Goal: Task Accomplishment & Management: Use online tool/utility

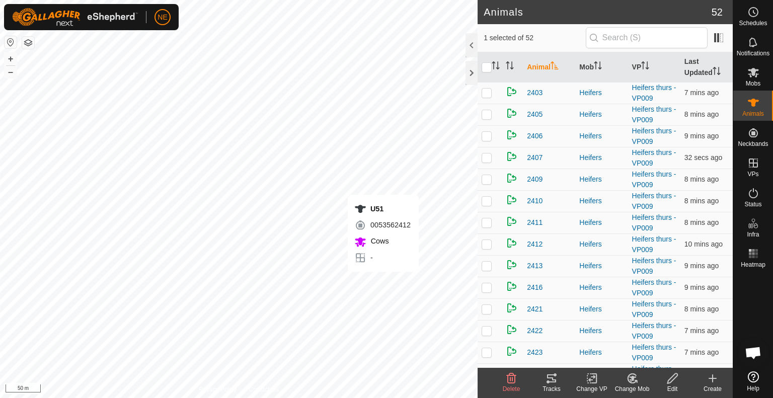
checkbox input "false"
checkbox input "true"
click at [616, 46] on input "text" at bounding box center [646, 37] width 122 height 21
type input "u51"
checkbox input "true"
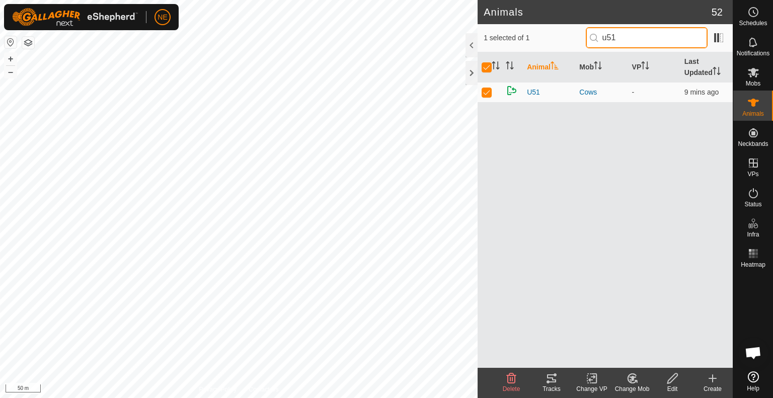
type input "u51"
click at [598, 382] on icon at bounding box center [591, 378] width 13 height 12
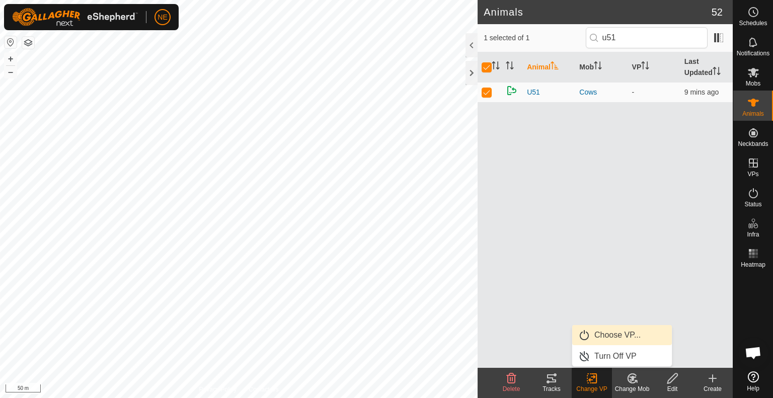
click at [612, 335] on link "Choose VP..." at bounding box center [622, 335] width 100 height 20
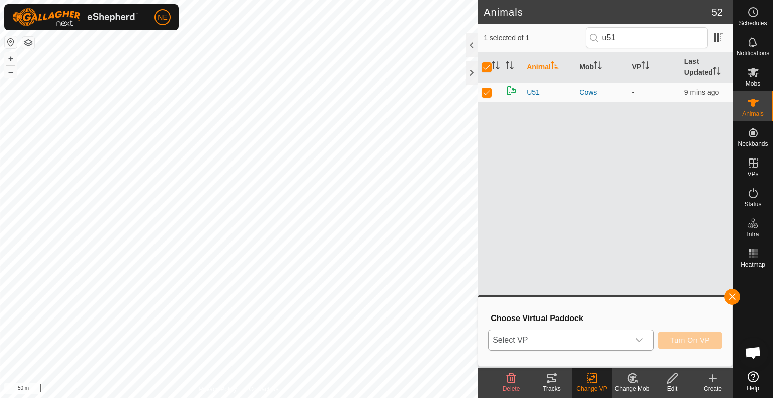
click at [643, 340] on icon "dropdown trigger" at bounding box center [639, 340] width 8 height 8
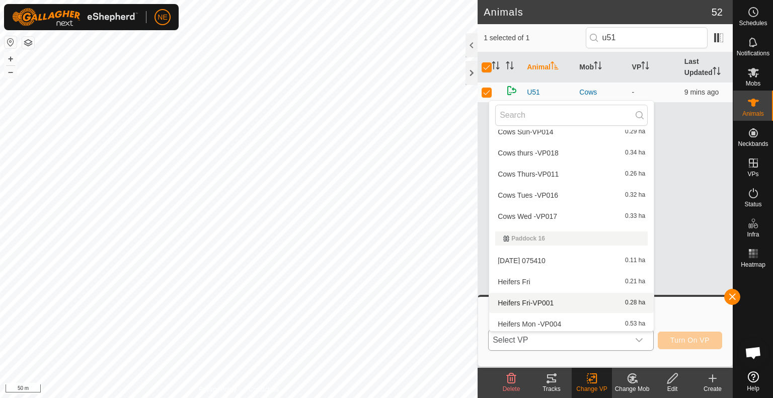
scroll to position [186, 0]
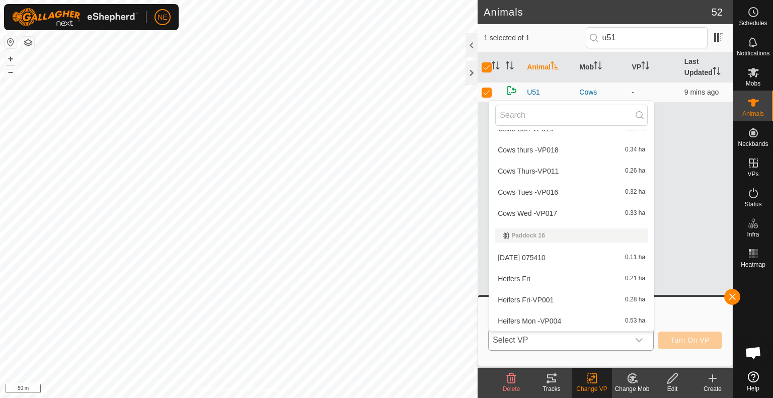
click at [552, 146] on li "Cows thurs -VP018 0.34 ha" at bounding box center [571, 150] width 164 height 20
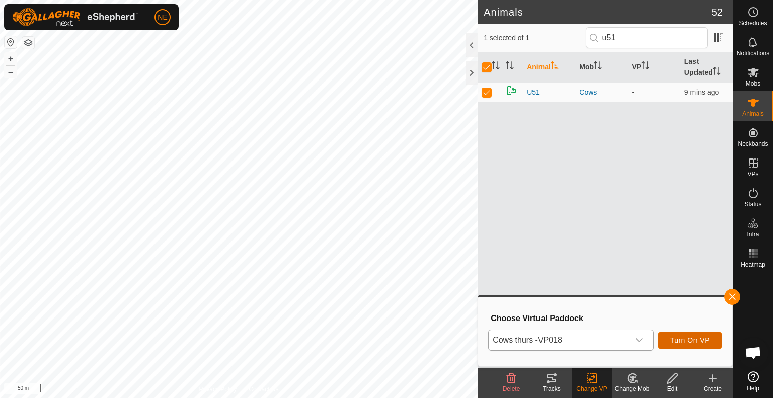
click at [672, 344] on span "Turn On VP" at bounding box center [689, 340] width 39 height 8
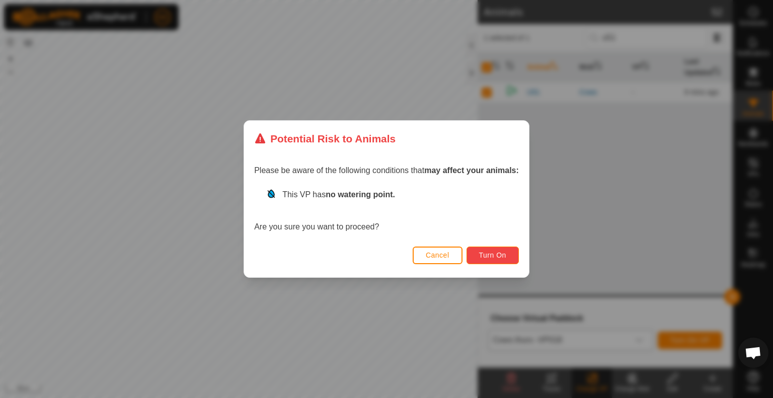
click at [479, 259] on span "Turn On" at bounding box center [492, 255] width 27 height 8
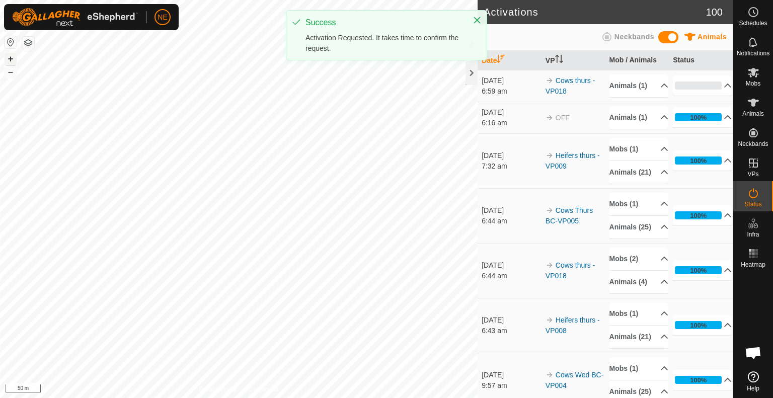
click at [10, 61] on button "+" at bounding box center [11, 59] width 12 height 12
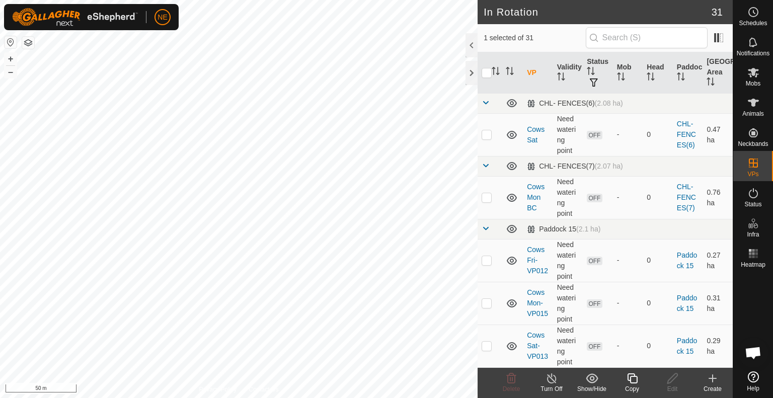
click at [631, 380] on icon at bounding box center [632, 378] width 13 height 12
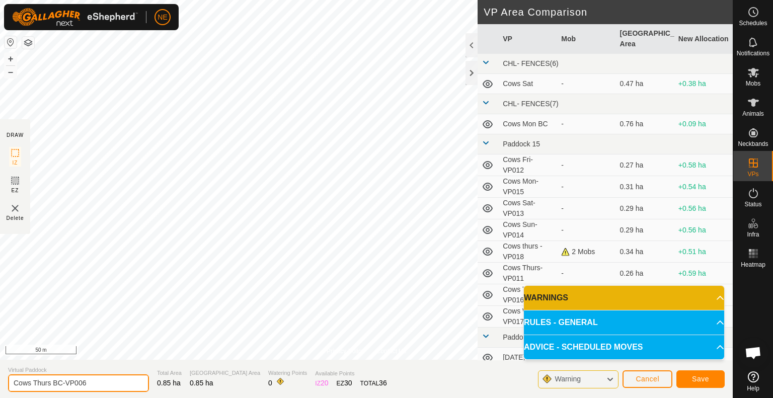
click at [50, 385] on input "Cows Thurs BC-VP006" at bounding box center [78, 383] width 141 height 18
type input "Cows Fri BC-VP006"
click at [692, 379] on span "Save" at bounding box center [700, 379] width 17 height 8
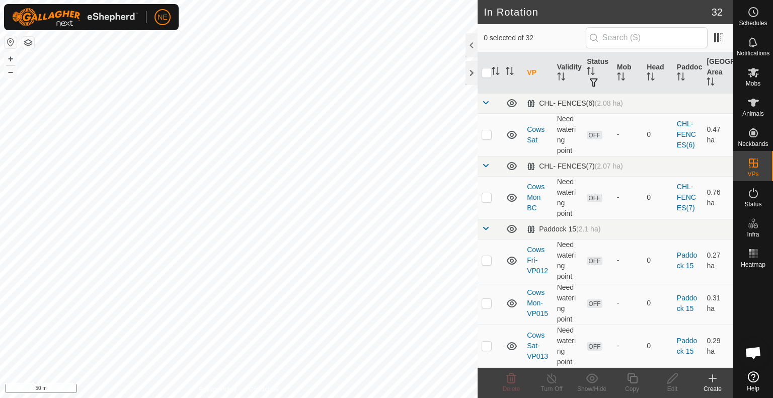
checkbox input "true"
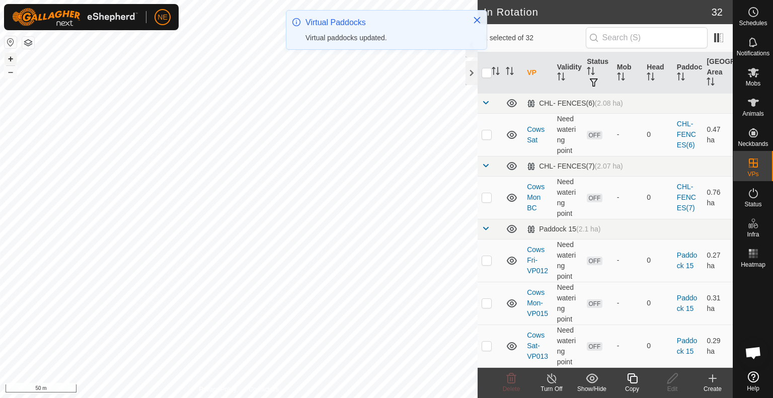
click at [9, 61] on button "+" at bounding box center [11, 59] width 12 height 12
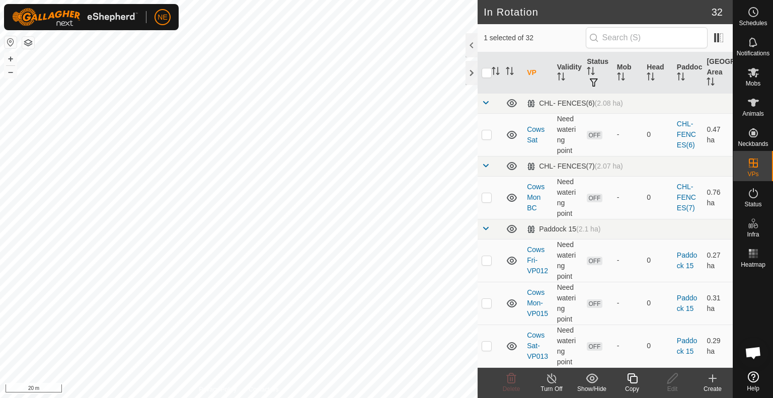
click at [629, 384] on icon at bounding box center [632, 378] width 13 height 12
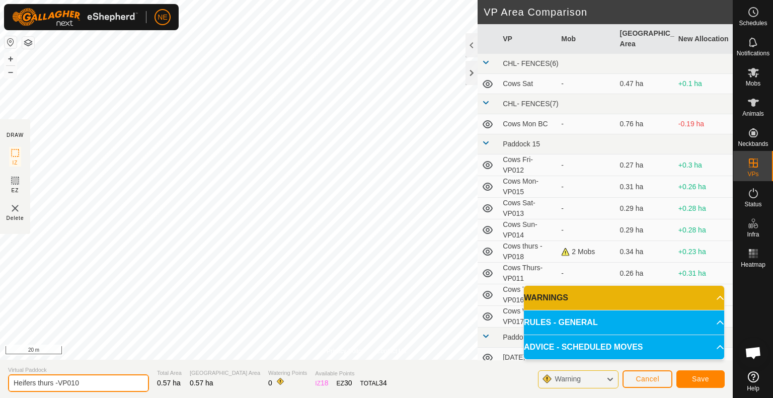
click at [53, 384] on input "Heifers thurs -VP010" at bounding box center [78, 383] width 141 height 18
type input "Heifers Fri -VP010"
click at [698, 378] on span "Save" at bounding box center [700, 379] width 17 height 8
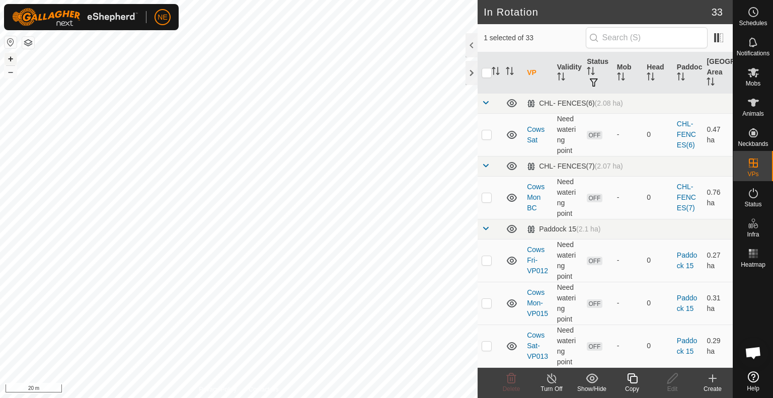
click at [8, 59] on button "+" at bounding box center [11, 59] width 12 height 12
checkbox input "false"
checkbox input "true"
checkbox input "false"
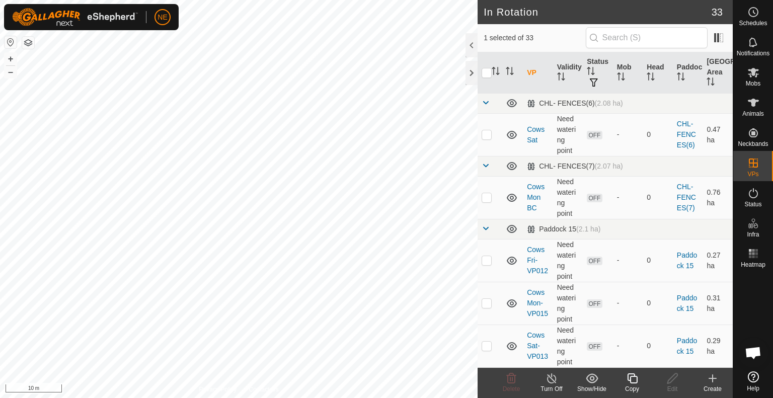
click at [629, 381] on icon at bounding box center [632, 378] width 13 height 12
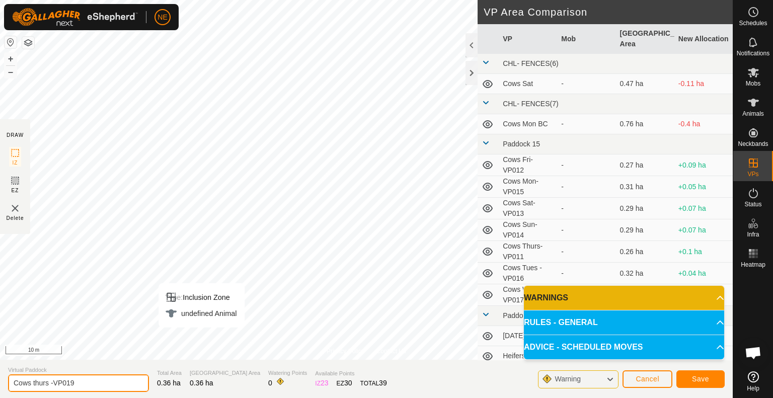
click at [47, 380] on input "Cows thurs -VP019" at bounding box center [78, 383] width 141 height 18
type input "Cows Fri -VP019"
click at [690, 382] on button "Save" at bounding box center [700, 379] width 48 height 18
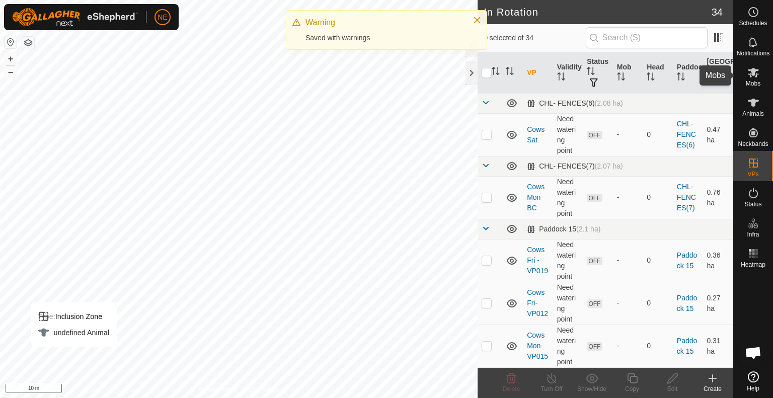
click at [755, 81] on span "Mobs" at bounding box center [752, 83] width 15 height 6
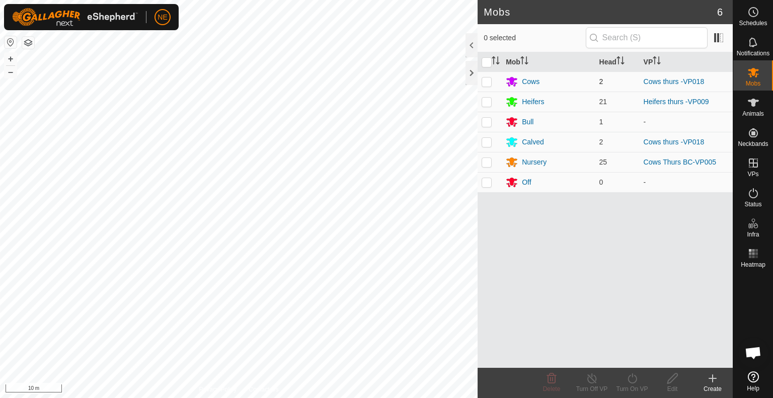
click at [484, 78] on p-checkbox at bounding box center [486, 81] width 10 height 8
checkbox input "true"
click at [488, 146] on td at bounding box center [489, 142] width 24 height 20
checkbox input "true"
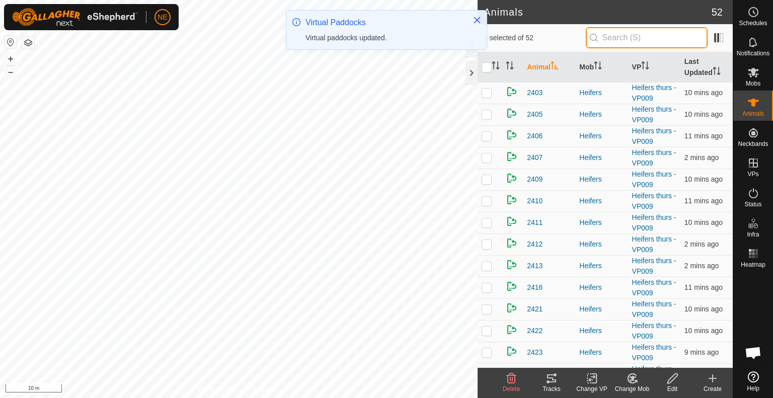
click at [615, 36] on input "text" at bounding box center [646, 37] width 122 height 21
type input "u51"
checkbox input "true"
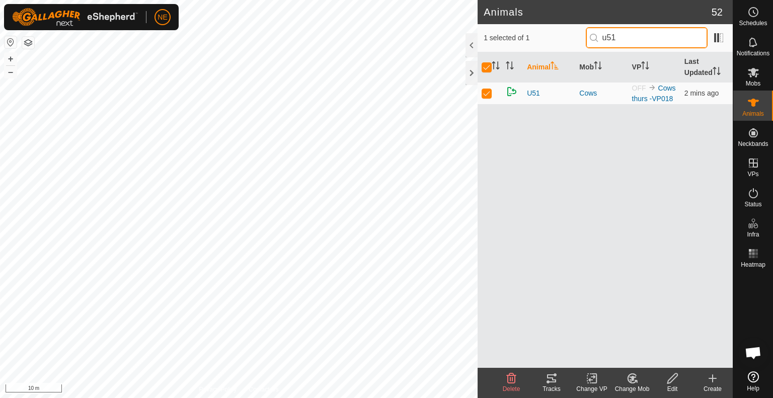
type input "u51"
click at [630, 381] on icon at bounding box center [630, 380] width 3 height 3
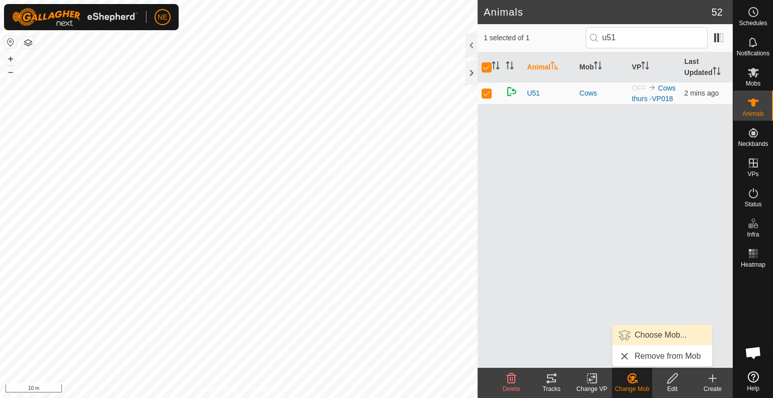
click at [634, 338] on link "Choose Mob..." at bounding box center [662, 335] width 100 height 20
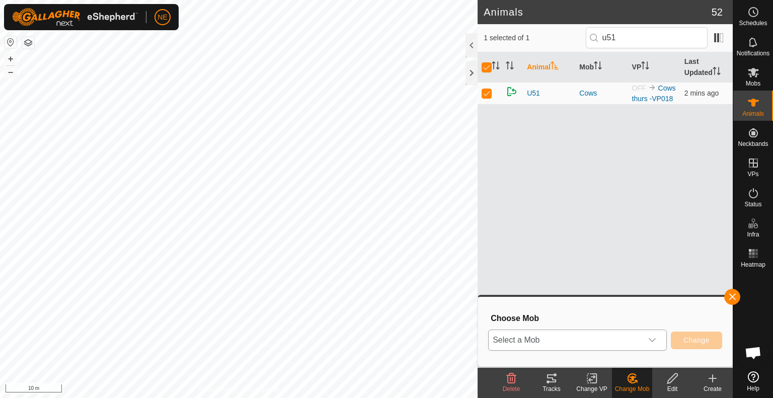
click at [654, 341] on icon "dropdown trigger" at bounding box center [652, 340] width 8 height 8
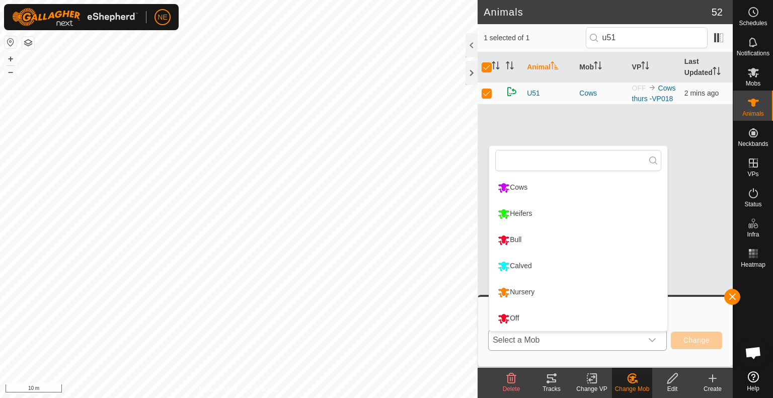
click at [506, 265] on li "Calved" at bounding box center [578, 266] width 178 height 25
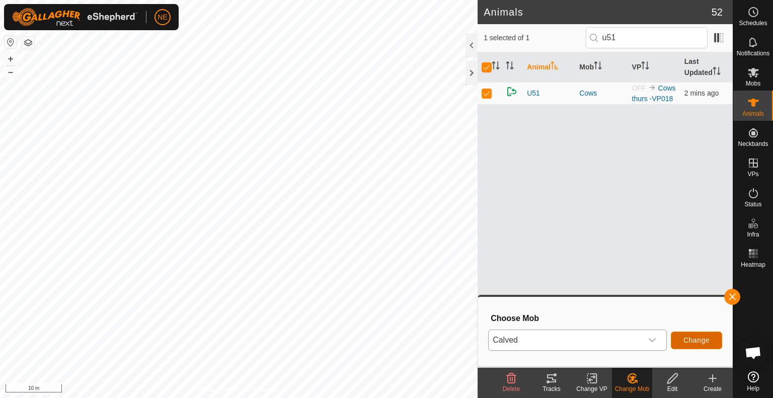
click at [688, 343] on span "Change" at bounding box center [696, 340] width 26 height 8
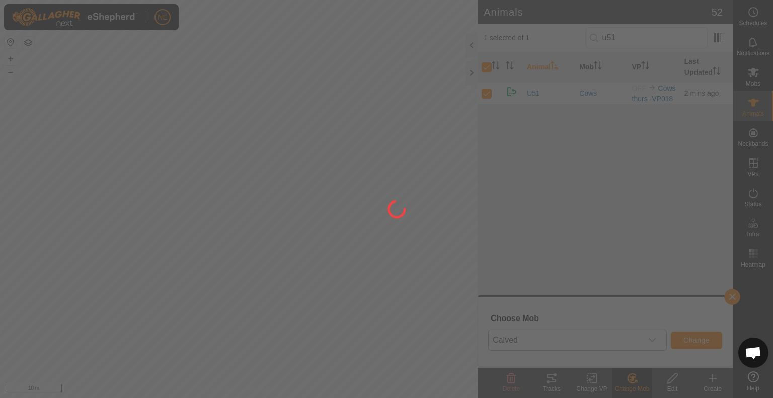
checkbox input "false"
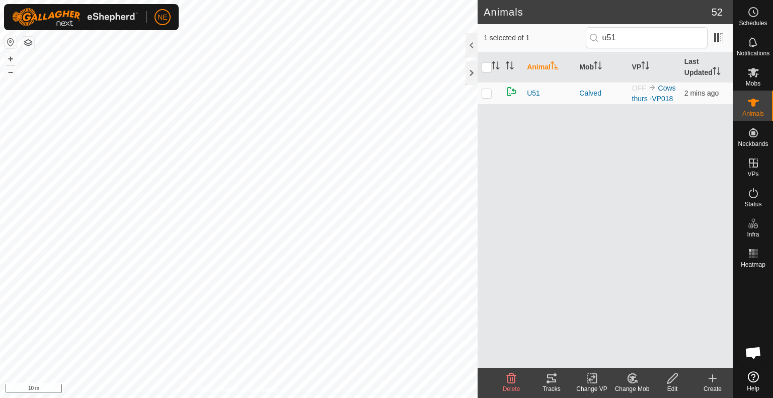
click at [627, 383] on icon at bounding box center [632, 378] width 13 height 12
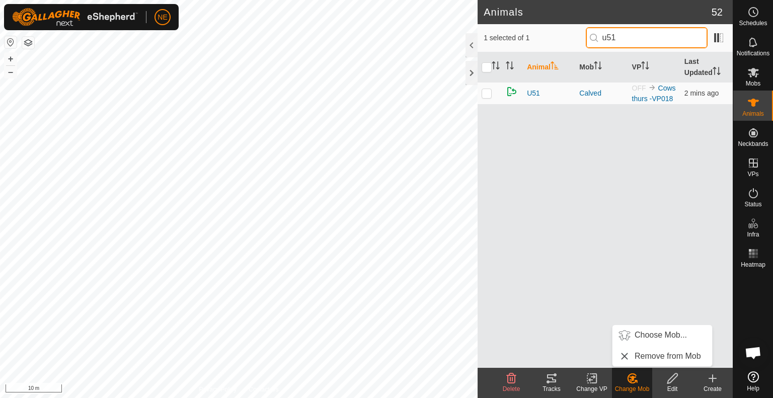
click at [623, 45] on input "u51" at bounding box center [646, 37] width 122 height 21
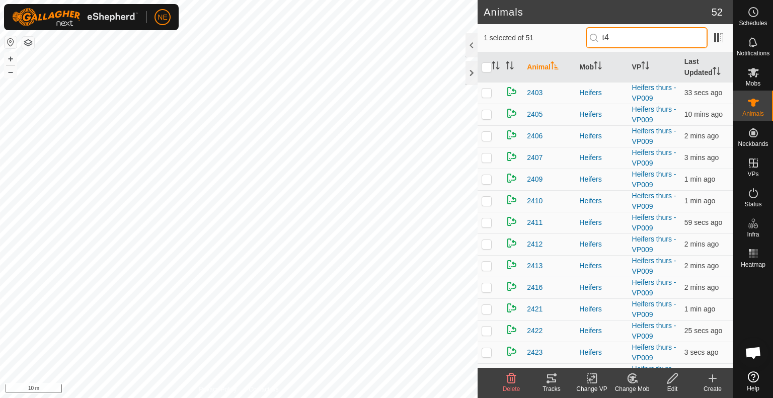
type input "t44"
checkbox input "true"
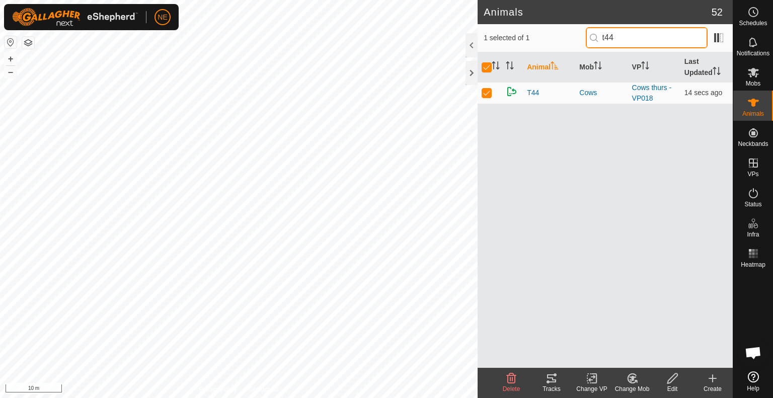
type input "t44"
click at [629, 384] on div "Change Mob" at bounding box center [632, 388] width 40 height 9
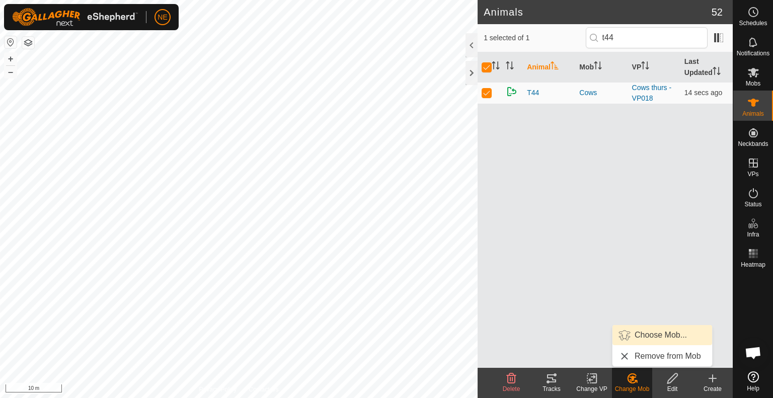
click at [632, 331] on link "Choose Mob..." at bounding box center [662, 335] width 100 height 20
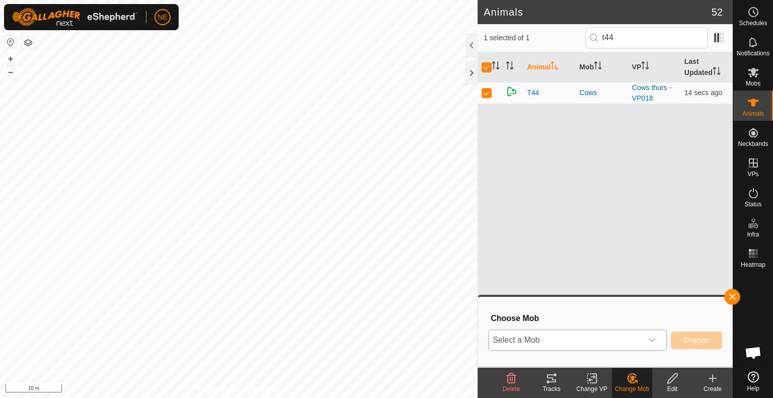
click at [654, 339] on icon "dropdown trigger" at bounding box center [651, 340] width 7 height 4
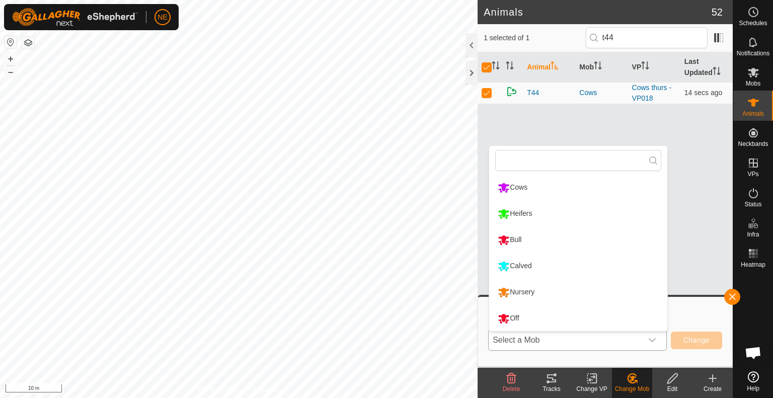
click at [555, 265] on li "Calved" at bounding box center [578, 266] width 178 height 25
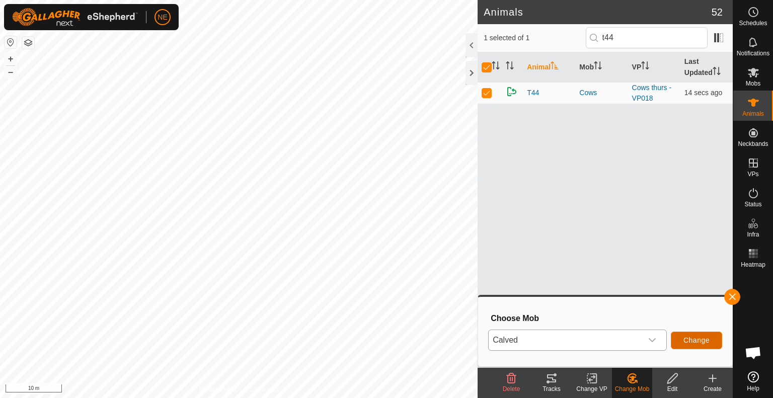
click at [680, 340] on button "Change" at bounding box center [696, 340] width 51 height 18
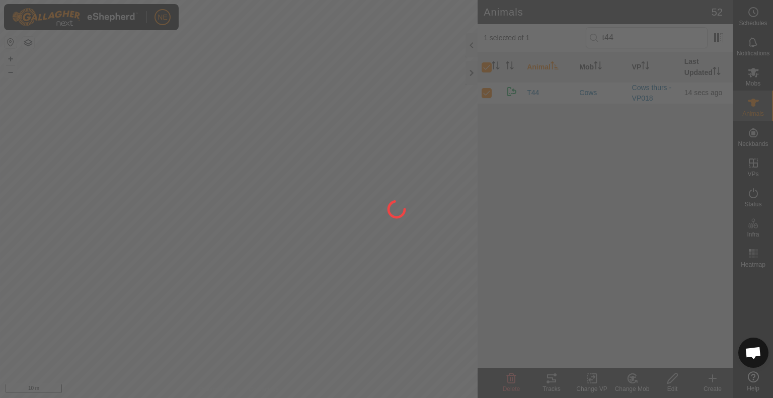
checkbox input "false"
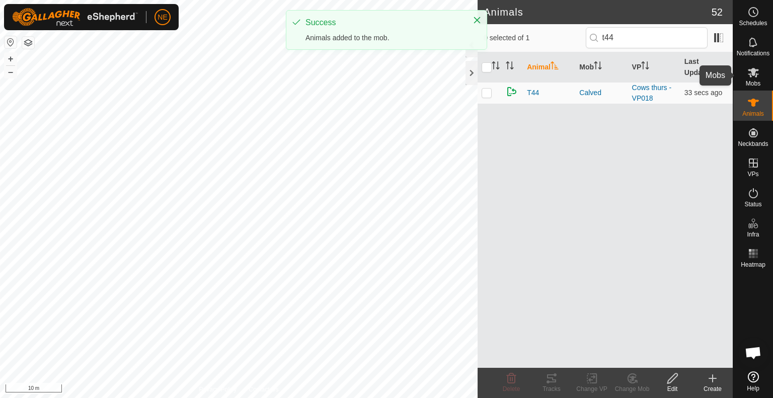
click at [768, 64] on div "Mobs" at bounding box center [753, 75] width 40 height 30
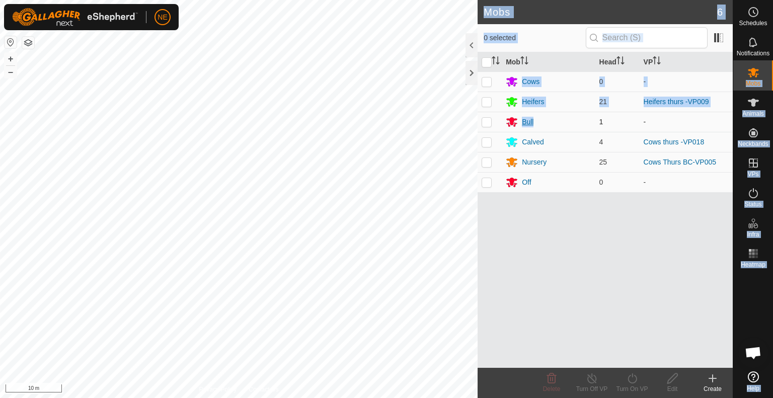
drag, startPoint x: 768, startPoint y: 64, endPoint x: 550, endPoint y: 123, distance: 225.1
click at [550, 123] on div "Schedules Notifications Mobs Animals Neckbands VPs Status Infra Heatmap Help Mo…" at bounding box center [386, 199] width 773 height 398
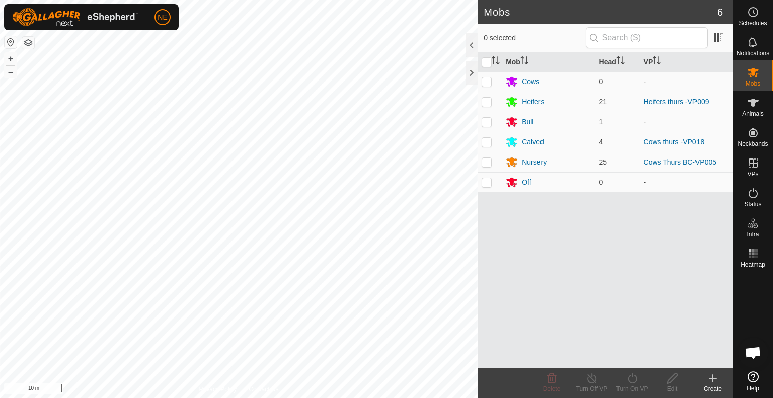
click at [487, 141] on p-checkbox at bounding box center [486, 142] width 10 height 8
checkbox input "true"
click at [631, 385] on div "Turn On VP" at bounding box center [632, 388] width 40 height 9
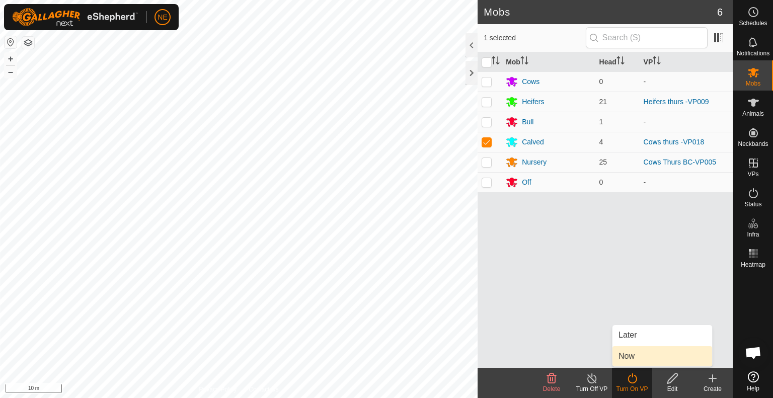
click at [630, 366] on link "Now" at bounding box center [662, 356] width 100 height 20
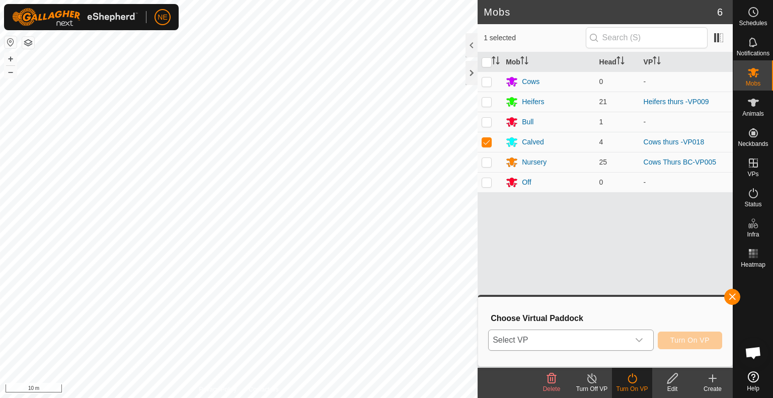
click at [642, 342] on icon "dropdown trigger" at bounding box center [639, 340] width 8 height 8
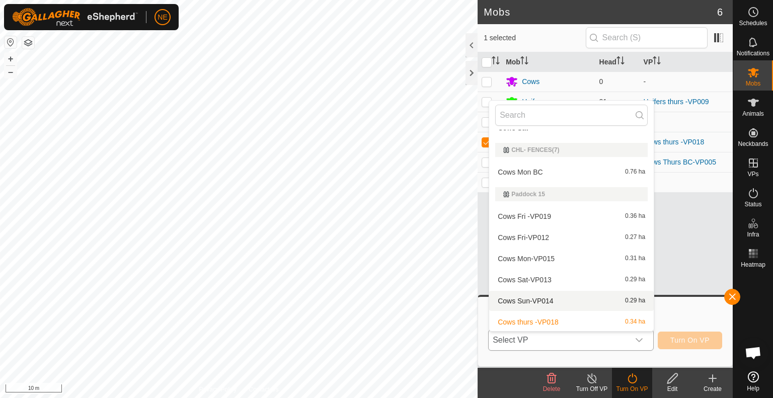
scroll to position [36, 0]
click at [542, 213] on li "Cows Fri -VP019 0.36 ha" at bounding box center [571, 215] width 164 height 20
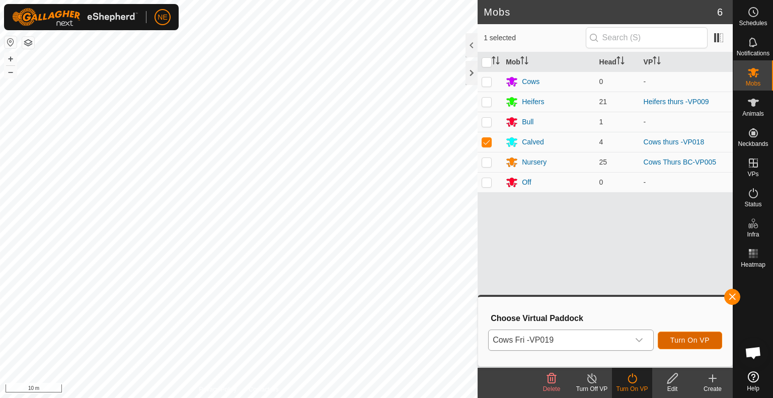
click at [668, 339] on button "Turn On VP" at bounding box center [689, 340] width 64 height 18
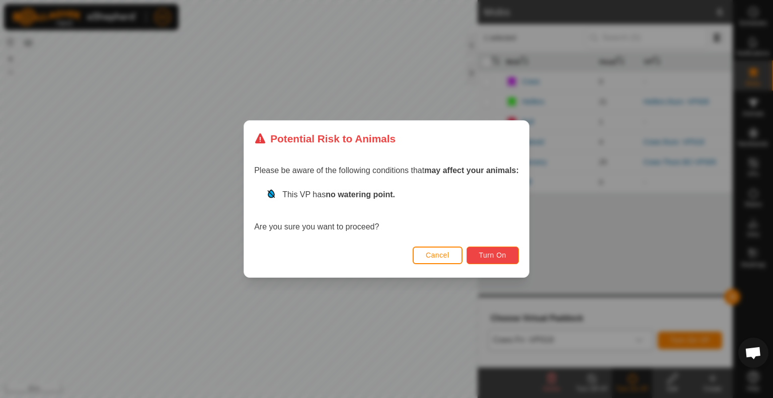
click at [498, 252] on span "Turn On" at bounding box center [492, 255] width 27 height 8
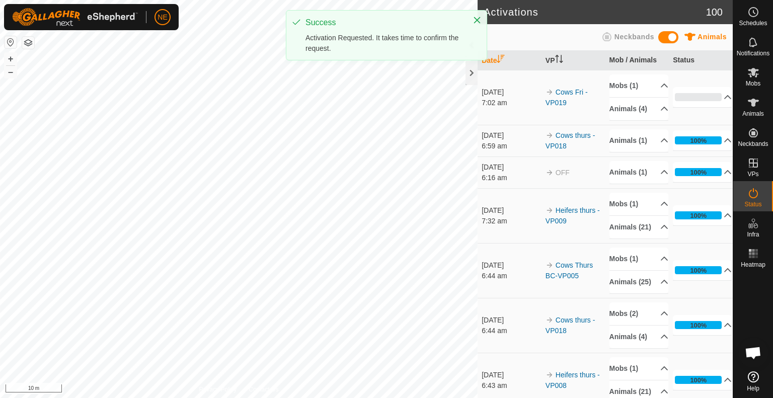
click at [537, 371] on div "Activations 100 Animals Neckbands Date VP Mob / Animals Status [DATE] 7:02 am C…" at bounding box center [366, 199] width 732 height 398
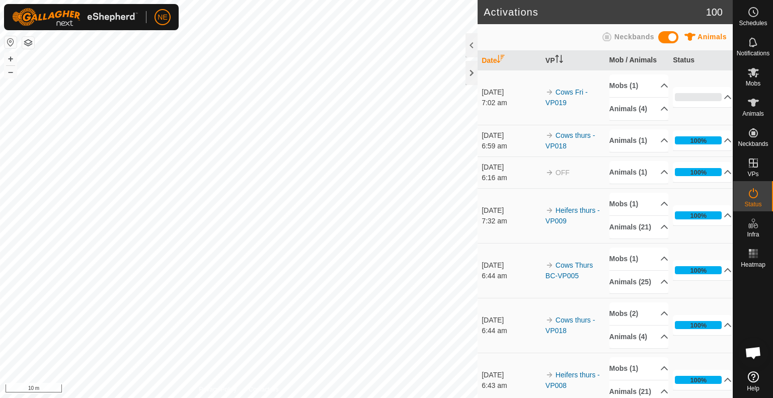
click at [499, 315] on div "Activations 100 Animals Neckbands Date VP Mob / Animals Status [DATE] 7:02 am C…" at bounding box center [366, 199] width 732 height 398
click at [755, 75] on icon at bounding box center [752, 73] width 11 height 10
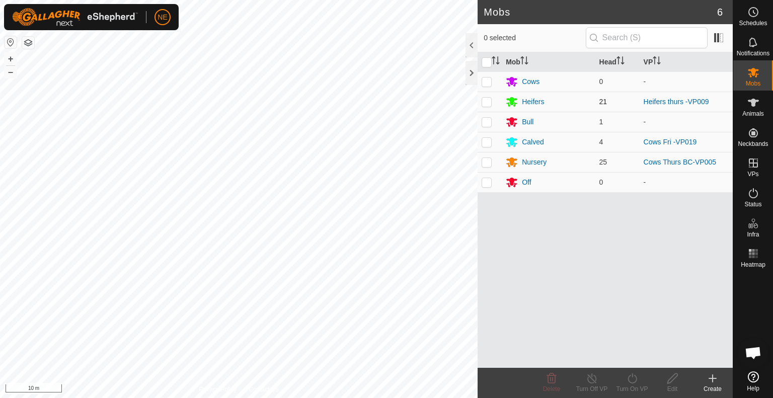
click at [485, 102] on p-checkbox at bounding box center [486, 102] width 10 height 8
checkbox input "true"
click at [627, 378] on icon at bounding box center [632, 378] width 13 height 12
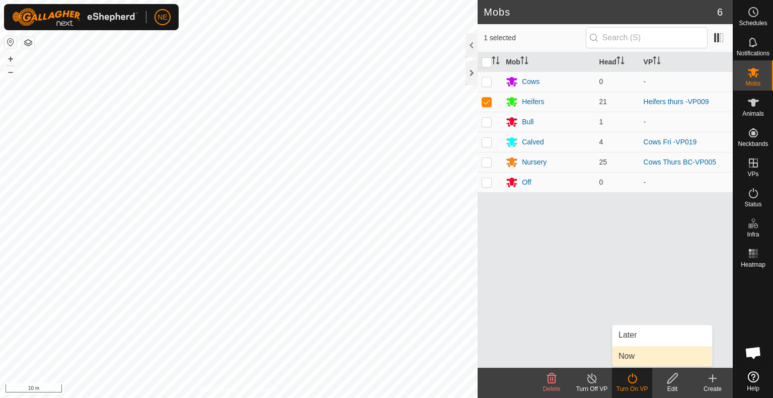
click at [632, 360] on link "Now" at bounding box center [662, 356] width 100 height 20
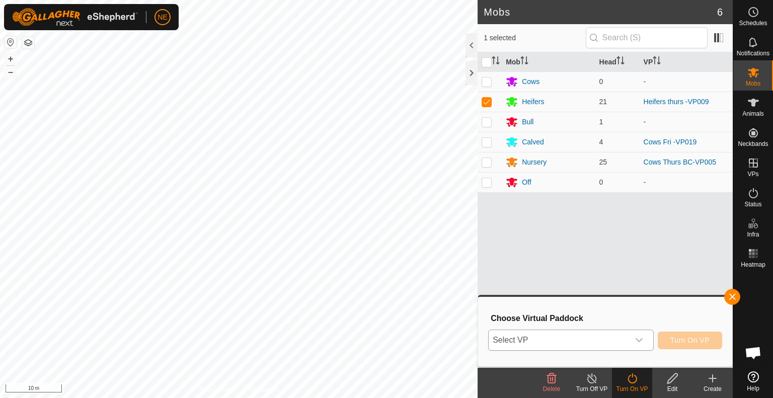
click at [648, 331] on div "dropdown trigger" at bounding box center [639, 340] width 20 height 20
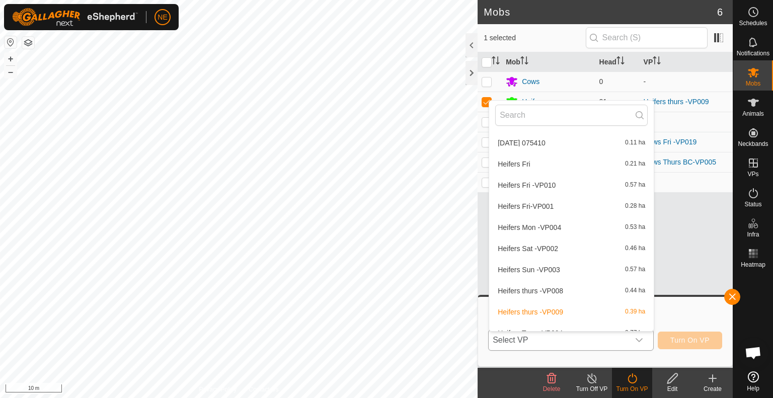
scroll to position [342, 0]
click at [537, 168] on li "Heifers Fri -VP010 0.57 ha" at bounding box center [571, 165] width 164 height 20
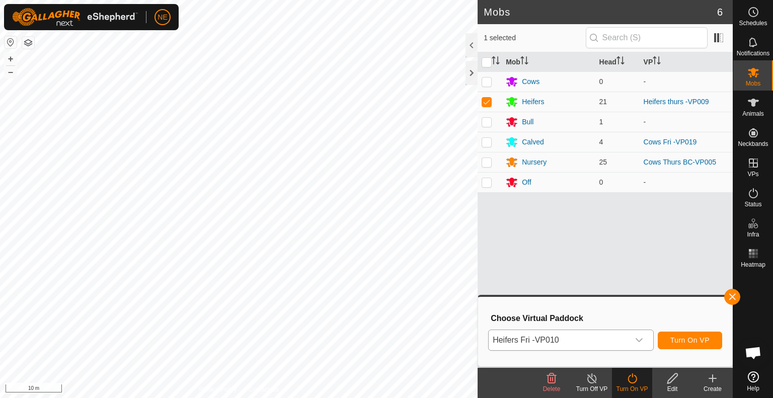
click at [516, 259] on div "Mobs 6 1 selected Mob Head VP Cows 0 - Heifers 21 Heifers thurs -VP009 Bull 1 -…" at bounding box center [366, 199] width 732 height 398
click at [692, 342] on span "Turn On VP" at bounding box center [689, 340] width 39 height 8
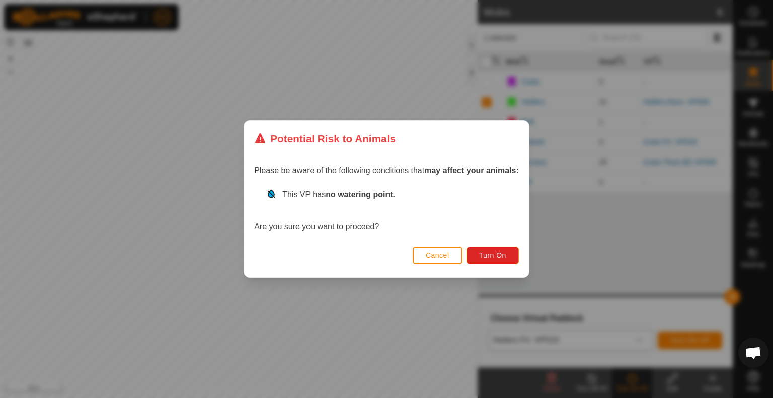
click at [474, 266] on div "Cancel Turn On" at bounding box center [386, 260] width 285 height 34
click at [485, 249] on button "Turn On" at bounding box center [492, 255] width 52 height 18
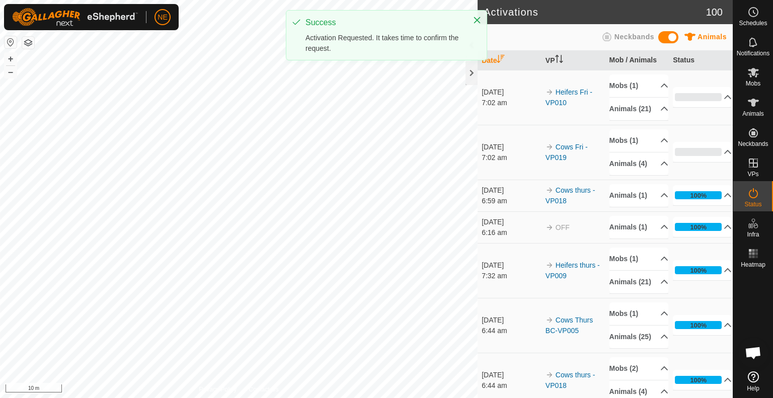
drag, startPoint x: 242, startPoint y: 255, endPoint x: 505, endPoint y: 323, distance: 271.3
click at [505, 323] on div "Activations 100 Animals Neckbands Date VP Mob / Animals Status [DATE] 7:02 am H…" at bounding box center [366, 199] width 732 height 398
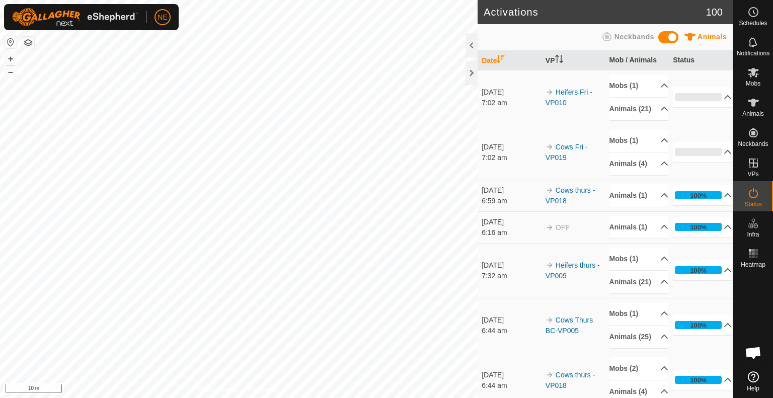
click at [512, 307] on div "Activations 100 Animals Neckbands Date VP Mob / Animals Status [DATE] 7:02 am H…" at bounding box center [366, 199] width 732 height 398
click at [14, 76] on button "–" at bounding box center [11, 72] width 12 height 12
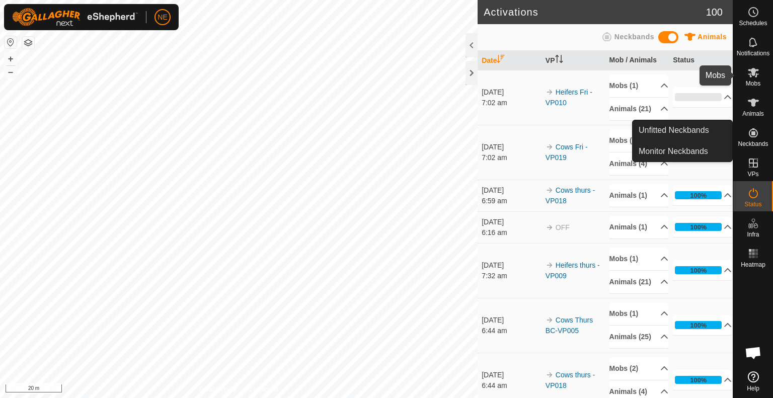
click at [751, 71] on icon at bounding box center [752, 73] width 11 height 10
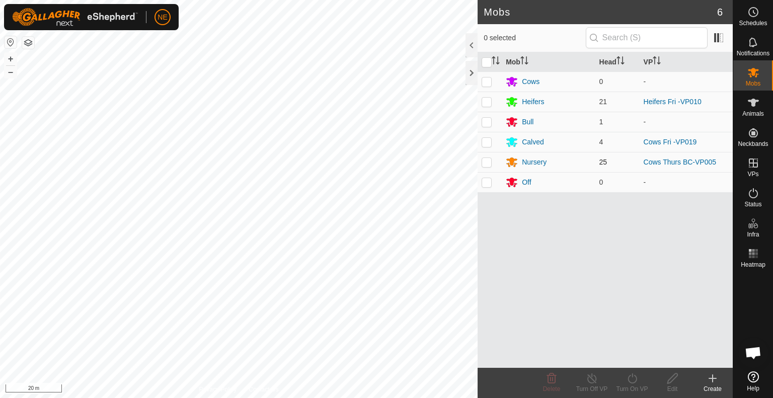
click at [488, 160] on p-checkbox at bounding box center [486, 162] width 10 height 8
checkbox input "true"
click at [629, 384] on div "Turn On VP" at bounding box center [632, 388] width 40 height 9
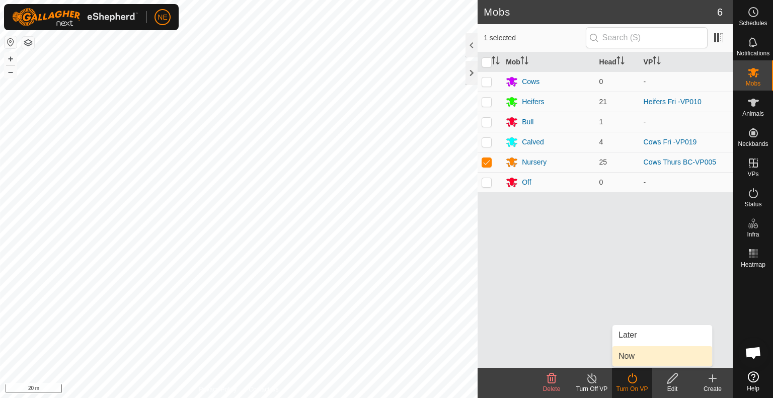
click at [635, 356] on link "Now" at bounding box center [662, 356] width 100 height 20
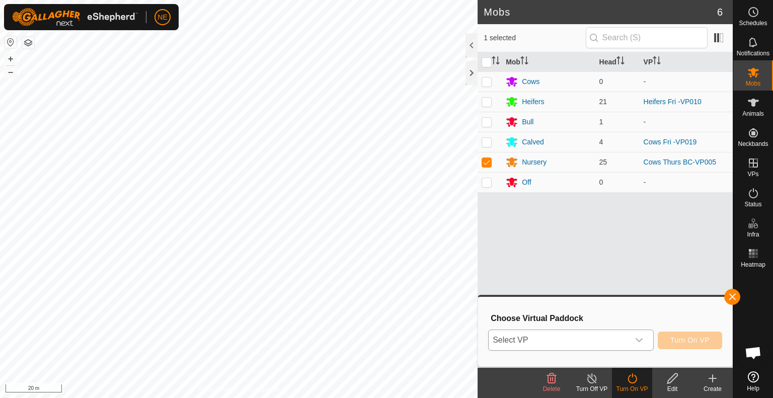
click at [635, 341] on icon "dropdown trigger" at bounding box center [639, 340] width 8 height 8
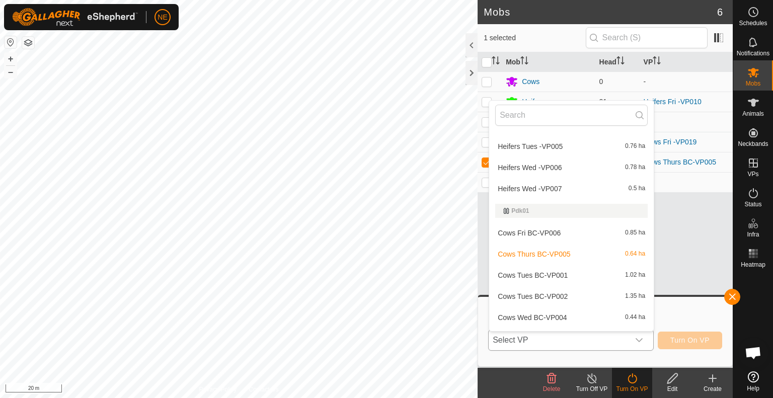
scroll to position [538, 0]
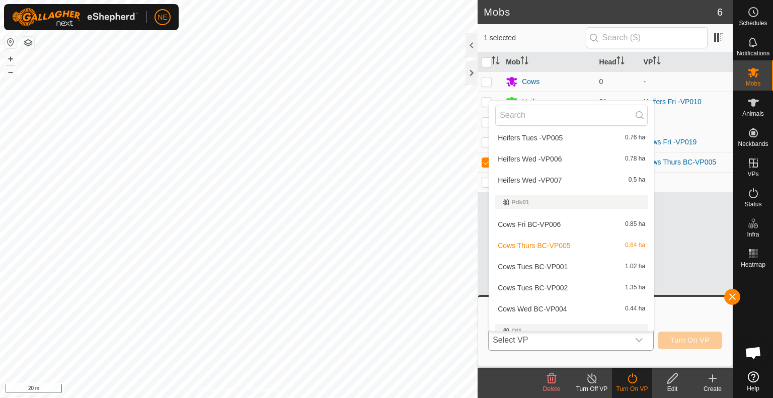
click at [537, 226] on li "Cows Fri BC-VP006 0.85 ha" at bounding box center [571, 224] width 164 height 20
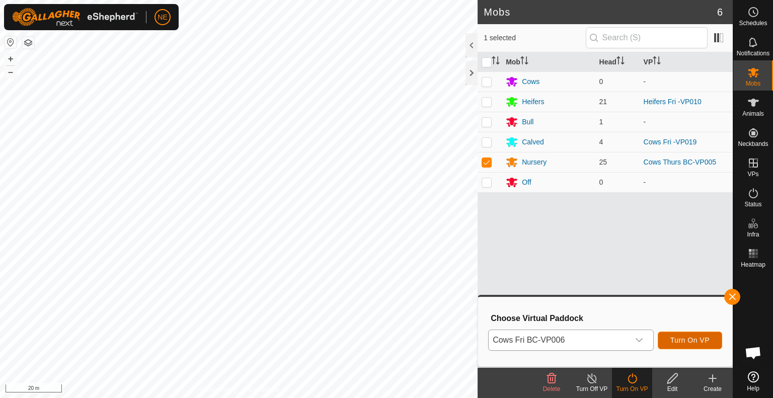
click at [686, 339] on span "Turn On VP" at bounding box center [689, 340] width 39 height 8
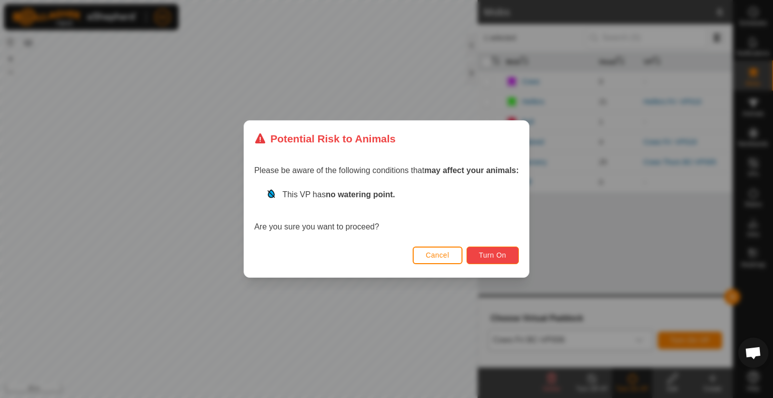
click at [479, 257] on button "Turn On" at bounding box center [492, 255] width 52 height 18
